Goal: Check status: Check status

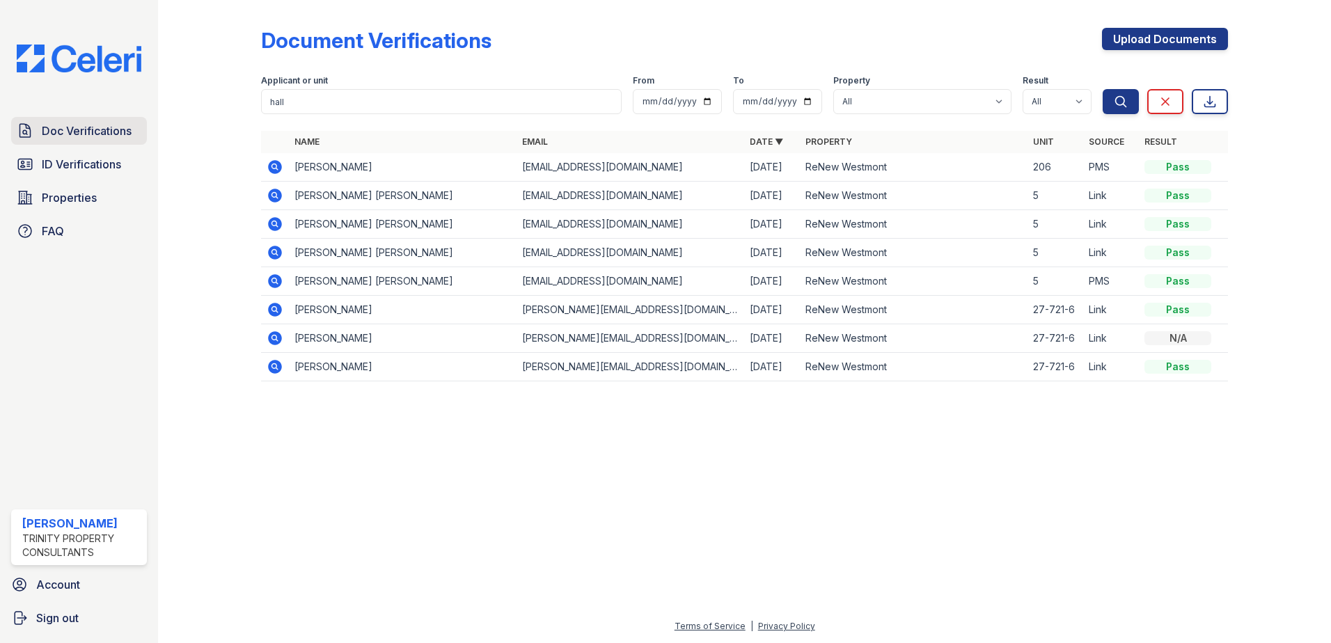
click at [84, 128] on span "Doc Verifications" at bounding box center [87, 131] width 90 height 17
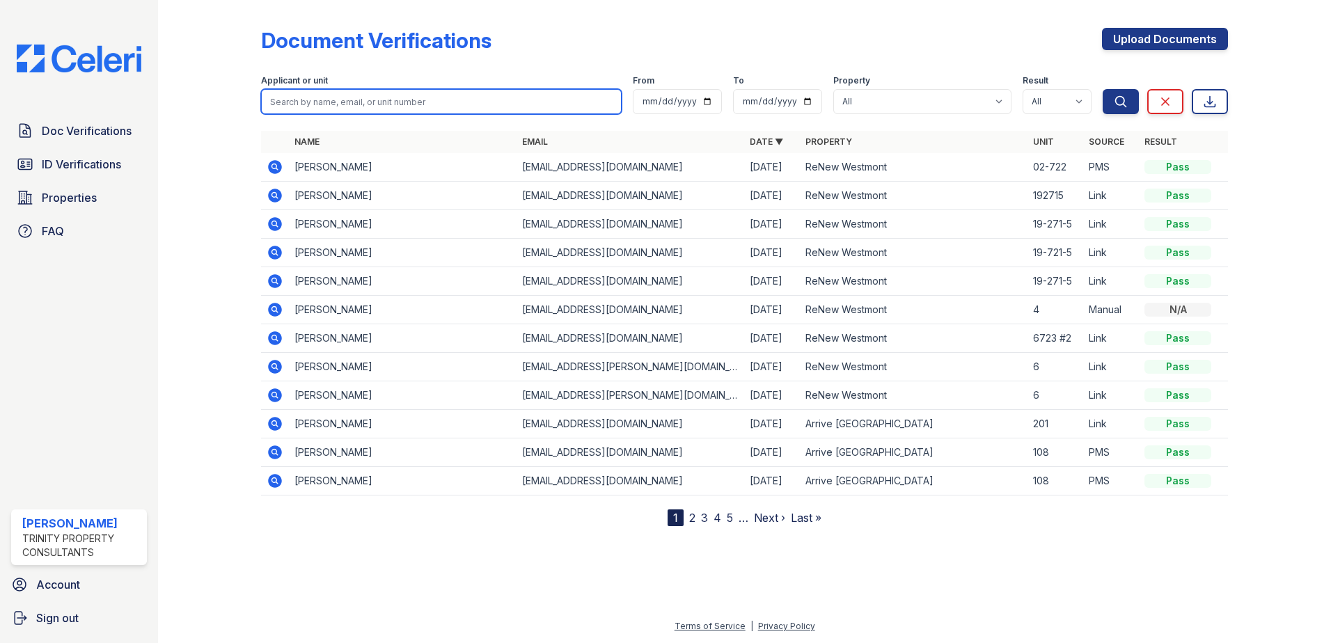
click at [347, 104] on input "search" at bounding box center [441, 101] width 361 height 25
type input "hall"
click at [1103, 89] on button "Search" at bounding box center [1121, 101] width 36 height 25
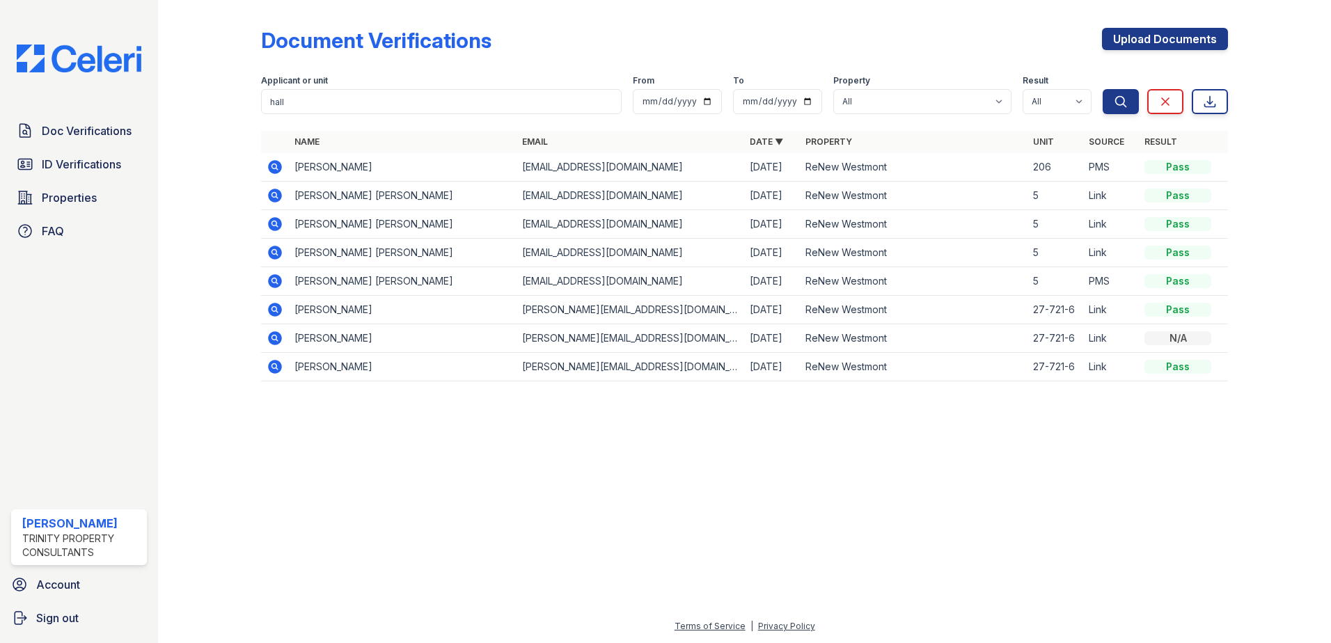
click at [276, 168] on icon at bounding box center [275, 167] width 17 height 17
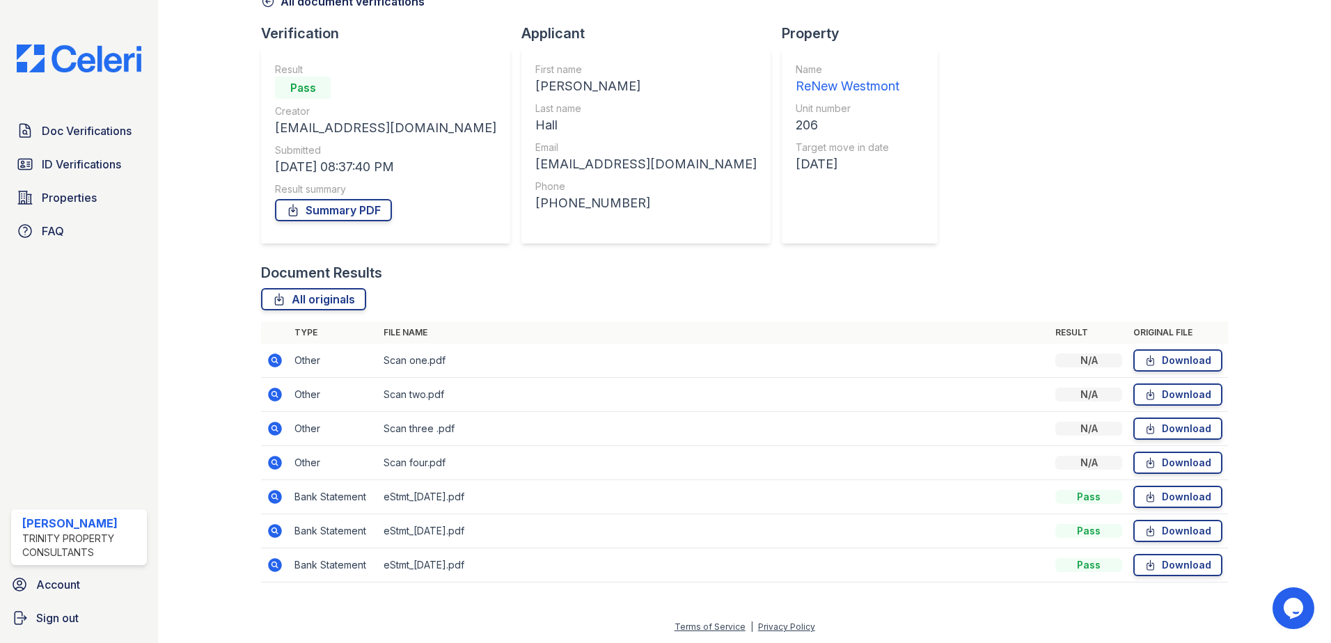
scroll to position [80, 0]
click at [274, 359] on icon at bounding box center [273, 358] width 3 height 3
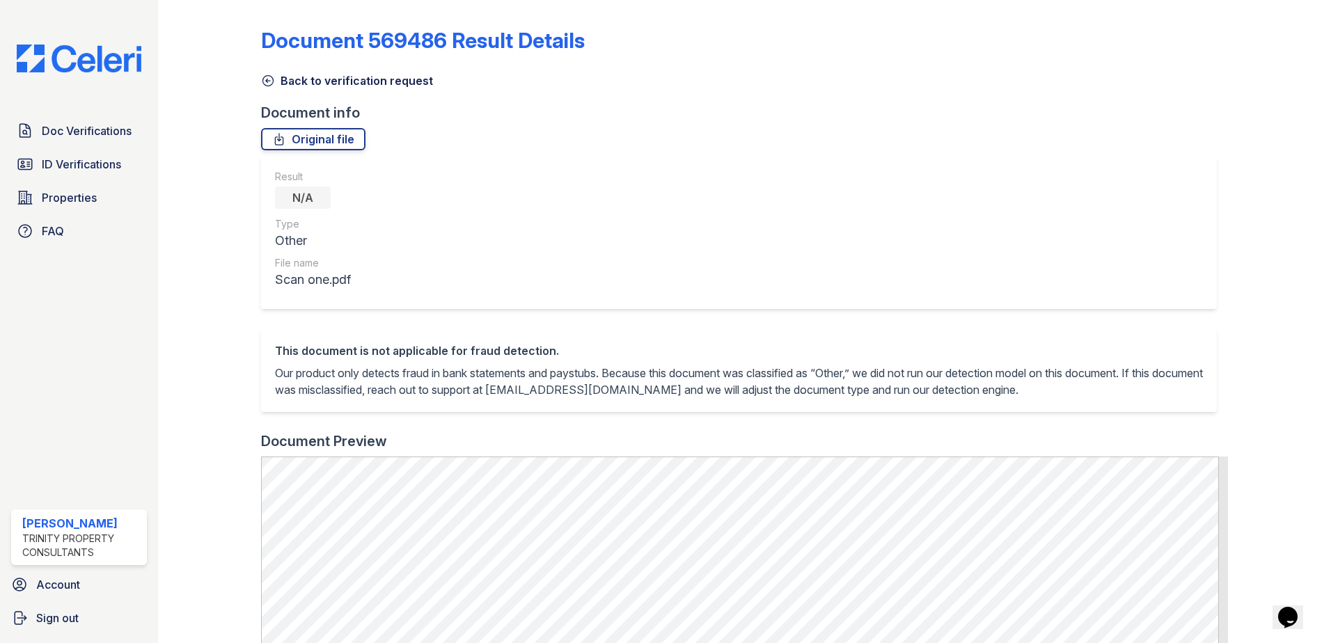
click at [375, 81] on link "Back to verification request" at bounding box center [347, 80] width 172 height 17
